Goal: Information Seeking & Learning: Check status

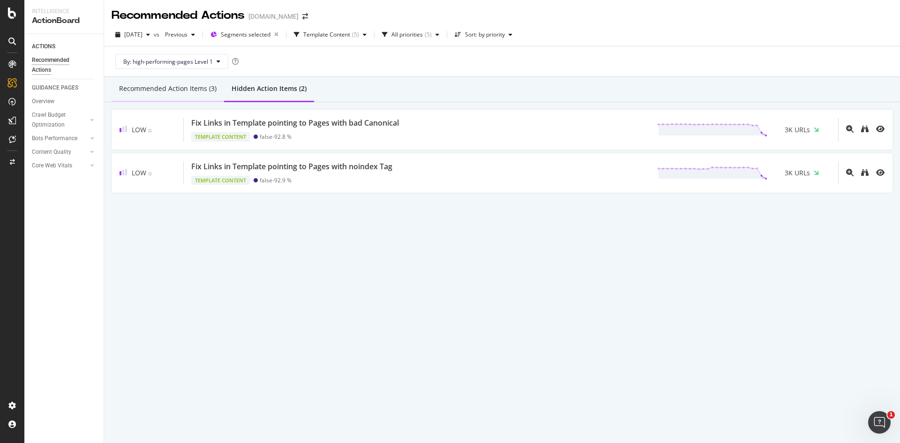
click at [168, 84] on div "Recommended Action Items (3)" at bounding box center [168, 88] width 98 height 9
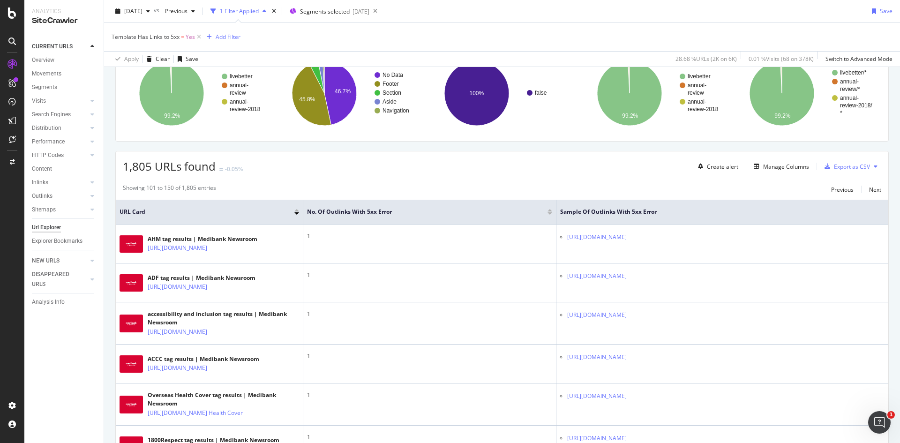
scroll to position [110, 0]
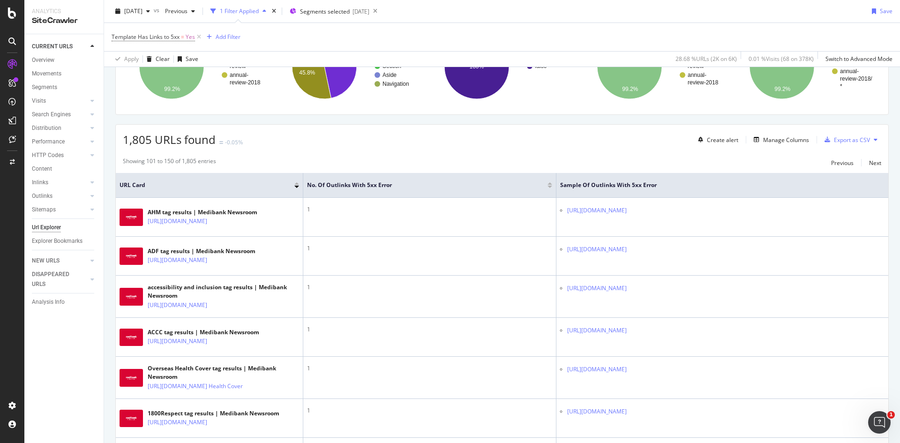
click at [618, 164] on div "Showing 101 to 150 of 1,805 entries Previous Next" at bounding box center [502, 162] width 773 height 11
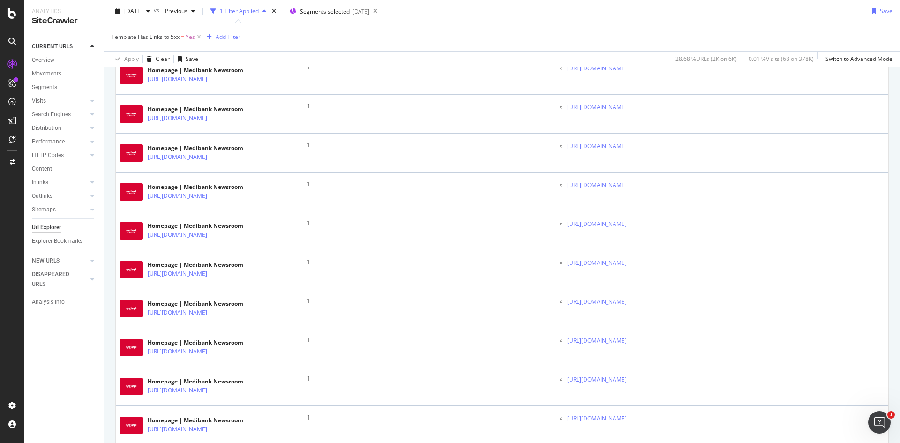
scroll to position [818, 0]
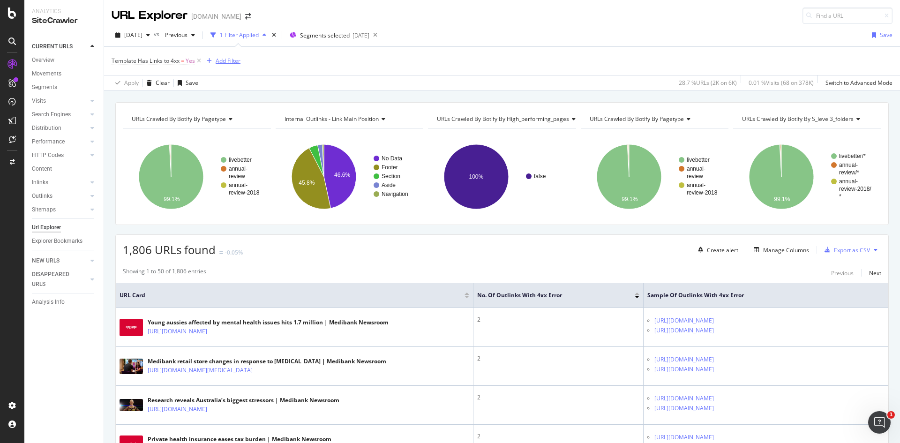
scroll to position [774, 0]
